Goal: Task Accomplishment & Management: Complete application form

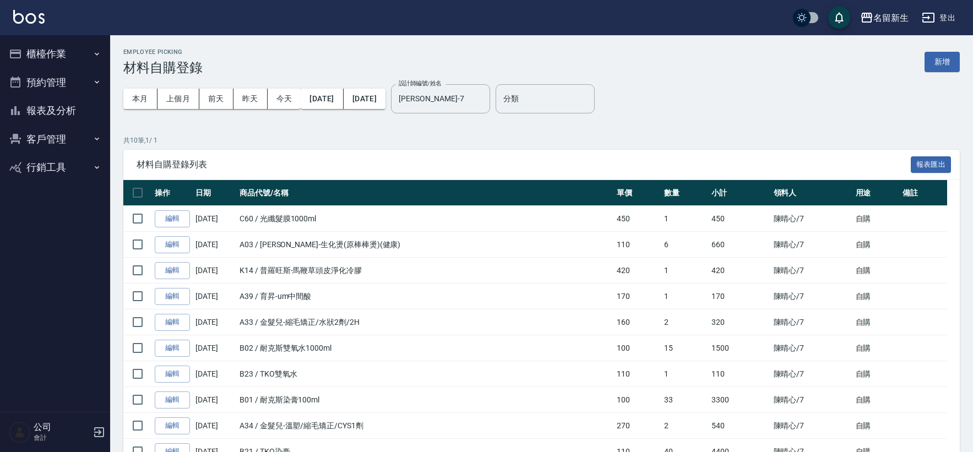
scroll to position [70, 0]
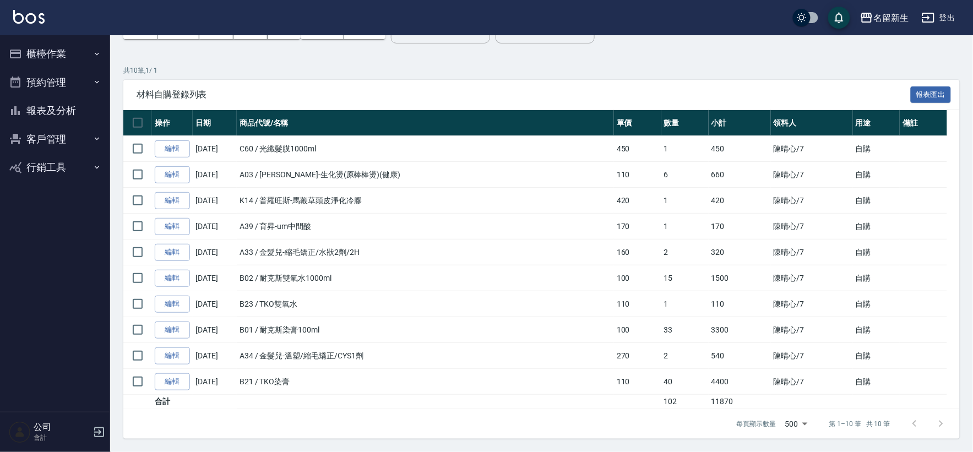
click at [440, 91] on span "材料自購登錄列表" at bounding box center [524, 94] width 774 height 11
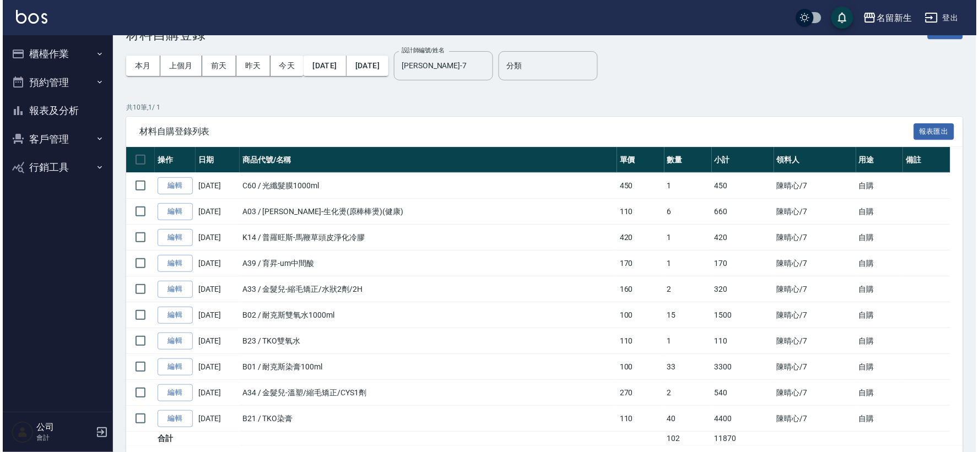
scroll to position [0, 0]
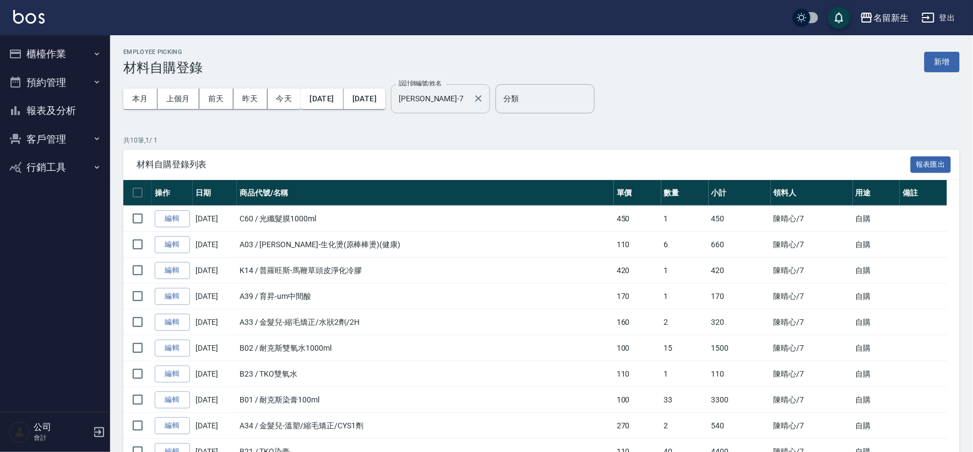
click at [469, 95] on input "[PERSON_NAME]-7" at bounding box center [432, 98] width 73 height 19
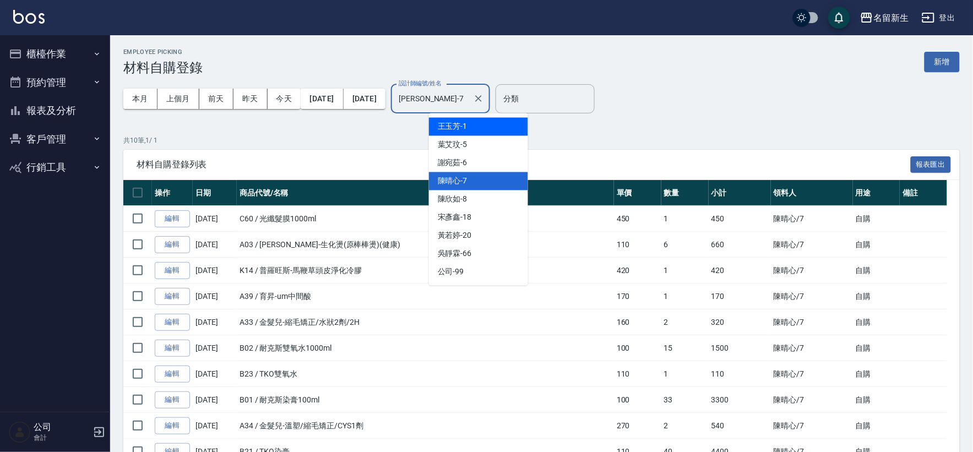
click at [481, 129] on div "[PERSON_NAME]-1" at bounding box center [478, 127] width 99 height 18
type input "[PERSON_NAME]-1"
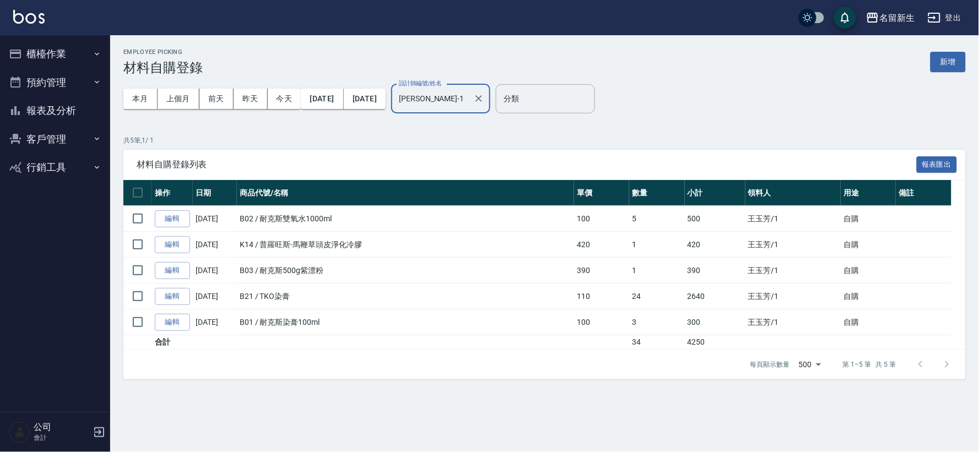
click at [52, 134] on button "客戶管理" at bounding box center [54, 139] width 101 height 29
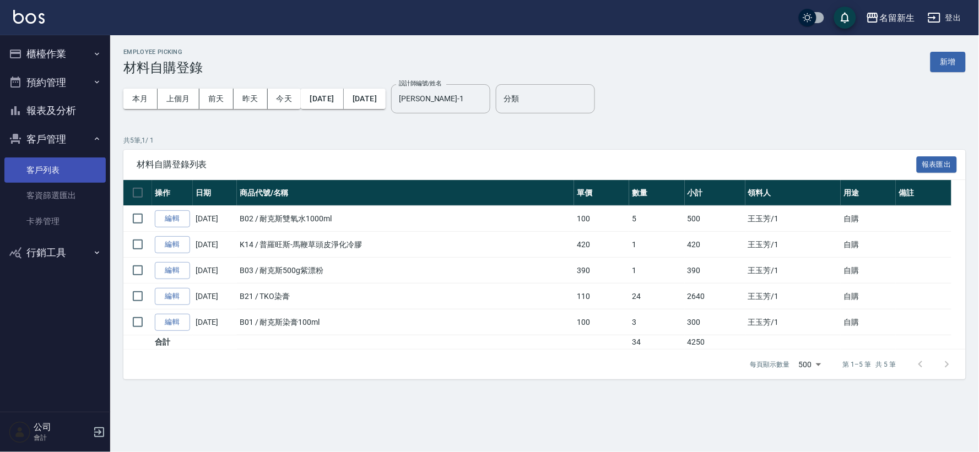
click at [58, 176] on link "客戶列表" at bounding box center [54, 170] width 101 height 25
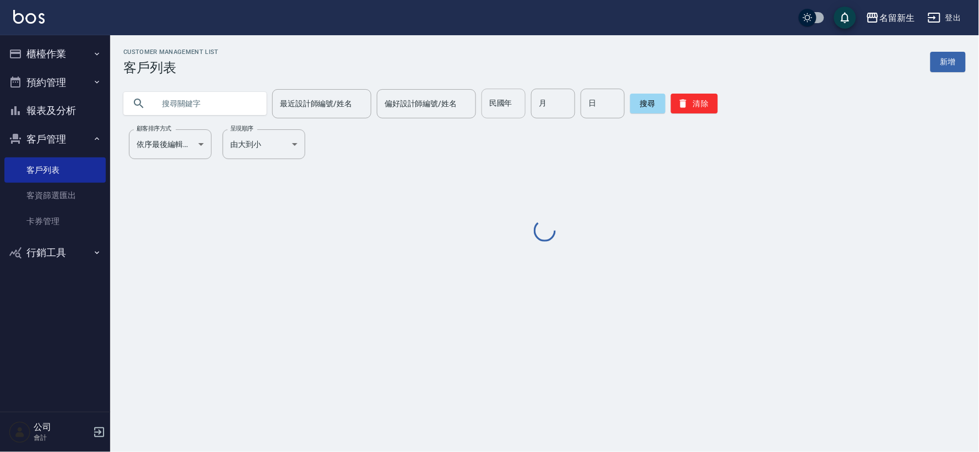
click at [482, 105] on input "民國年" at bounding box center [503, 104] width 44 height 30
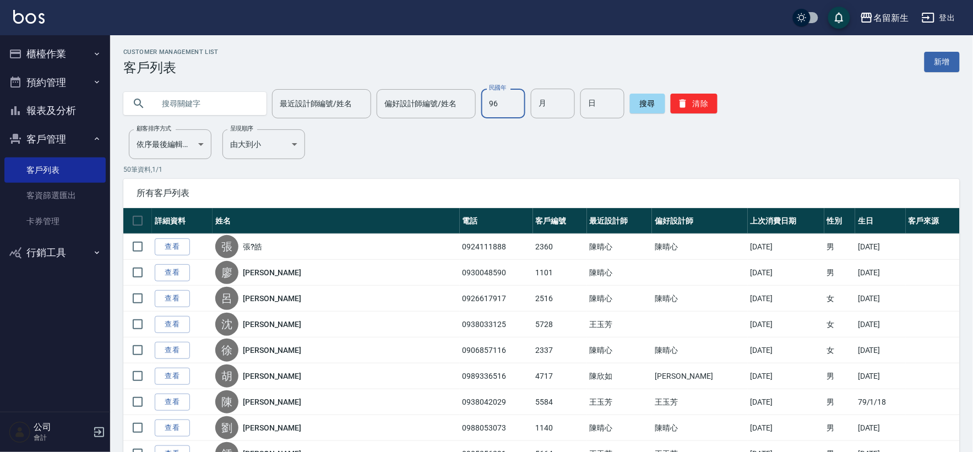
type input "96"
type input "04"
